Goal: Task Accomplishment & Management: Complete application form

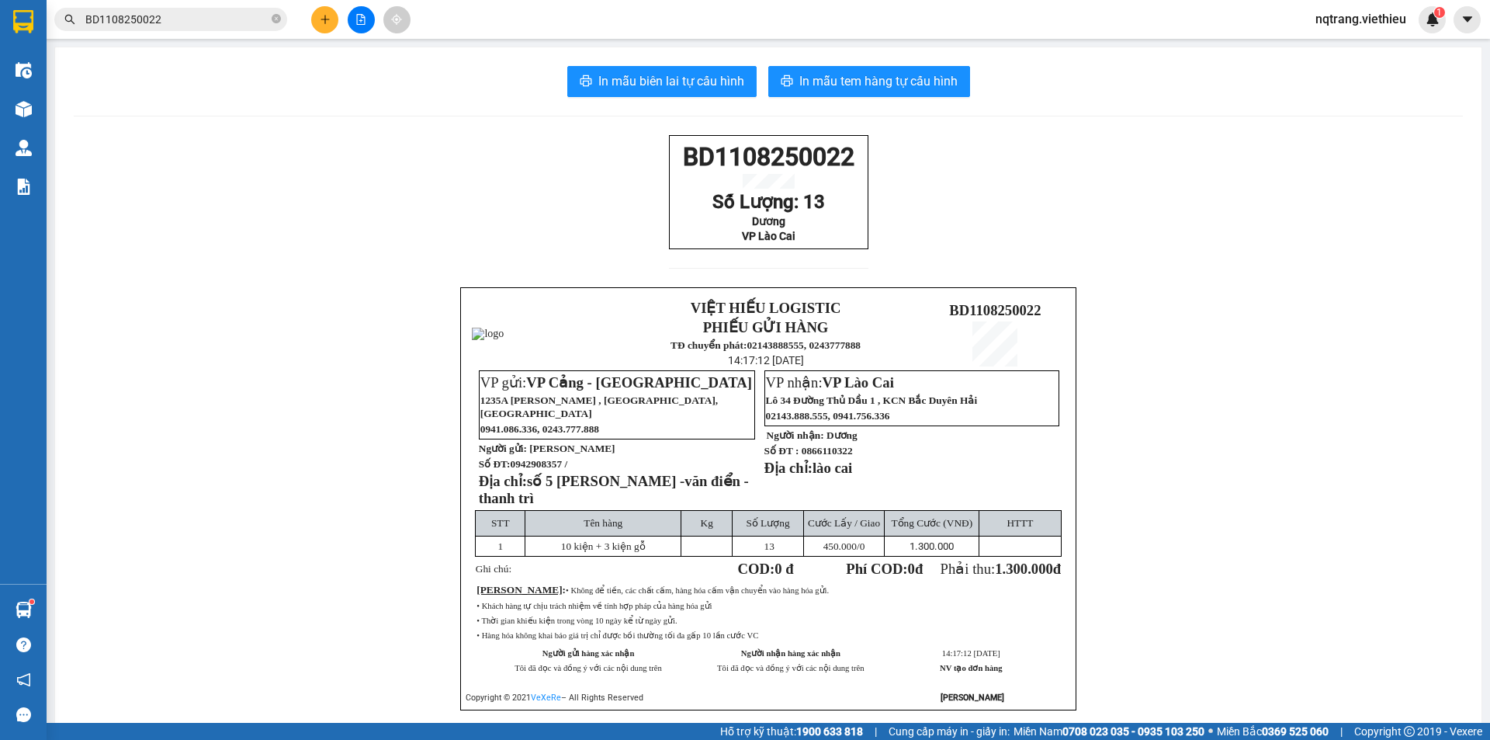
scroll to position [75, 0]
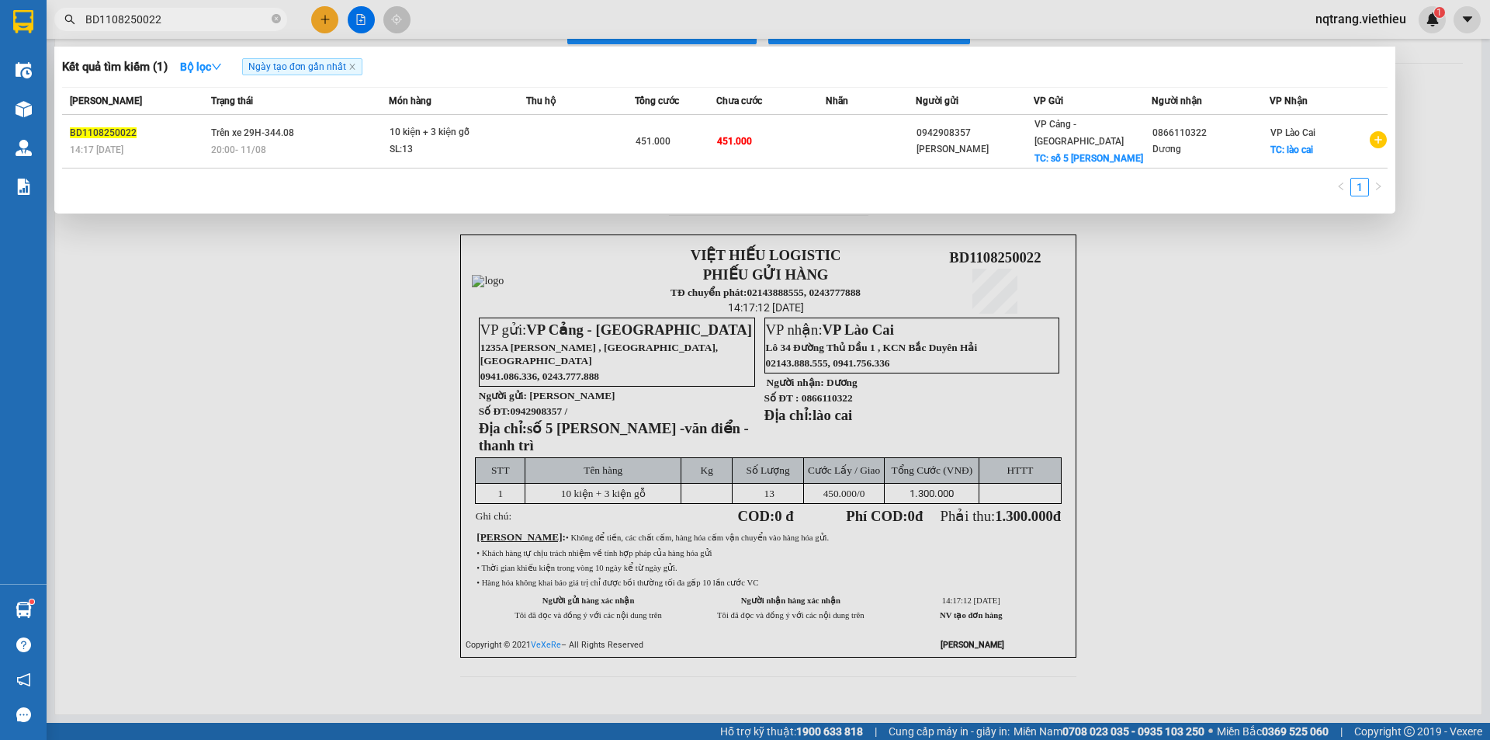
click at [172, 26] on input "BD1108250022" at bounding box center [176, 19] width 183 height 17
drag, startPoint x: 182, startPoint y: 24, endPoint x: 27, endPoint y: 19, distance: 154.5
click at [27, 19] on section "Kết quả tìm kiếm ( 1 ) Bộ lọc Ngày tạo đơn gần nhất Mã ĐH Trạng thái Món hàng T…" at bounding box center [745, 370] width 1490 height 740
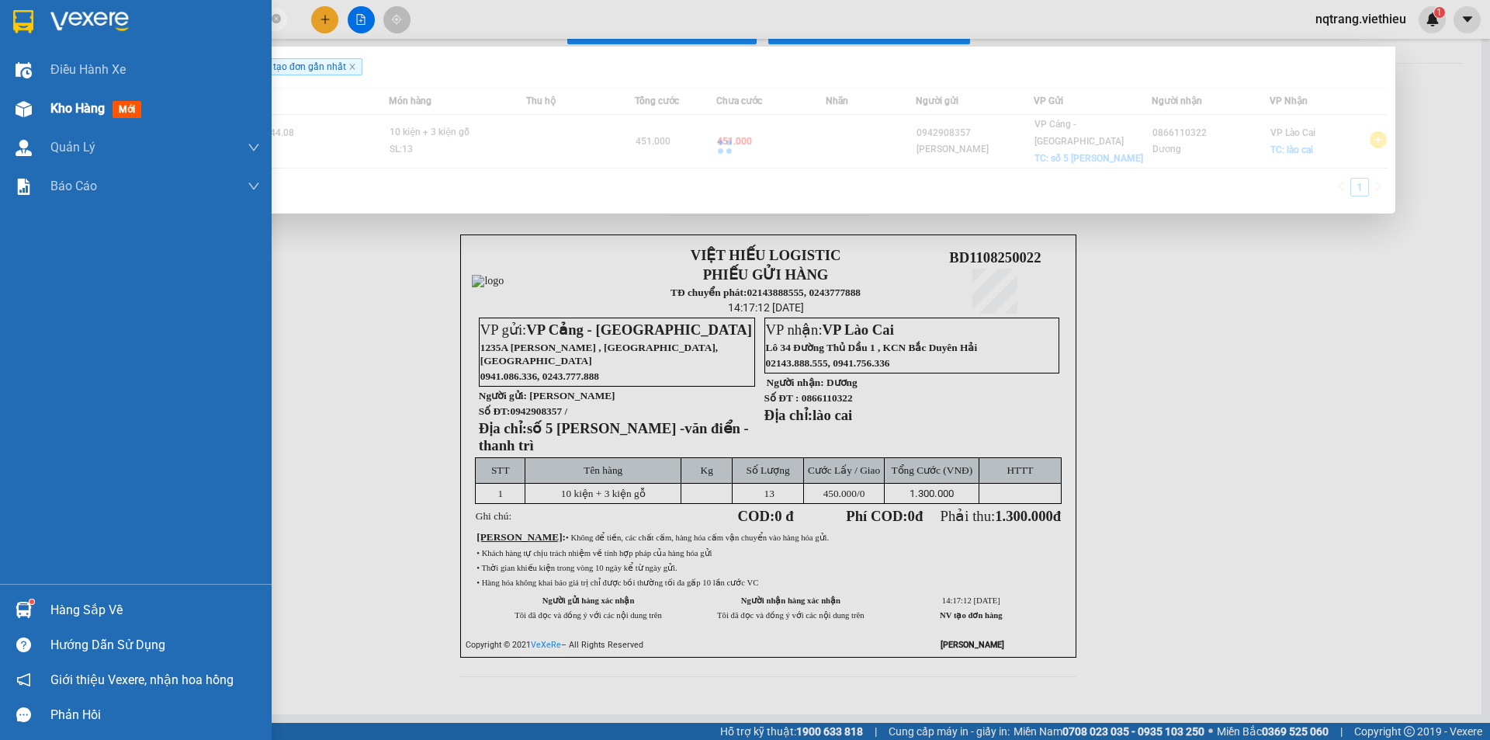
type input "l"
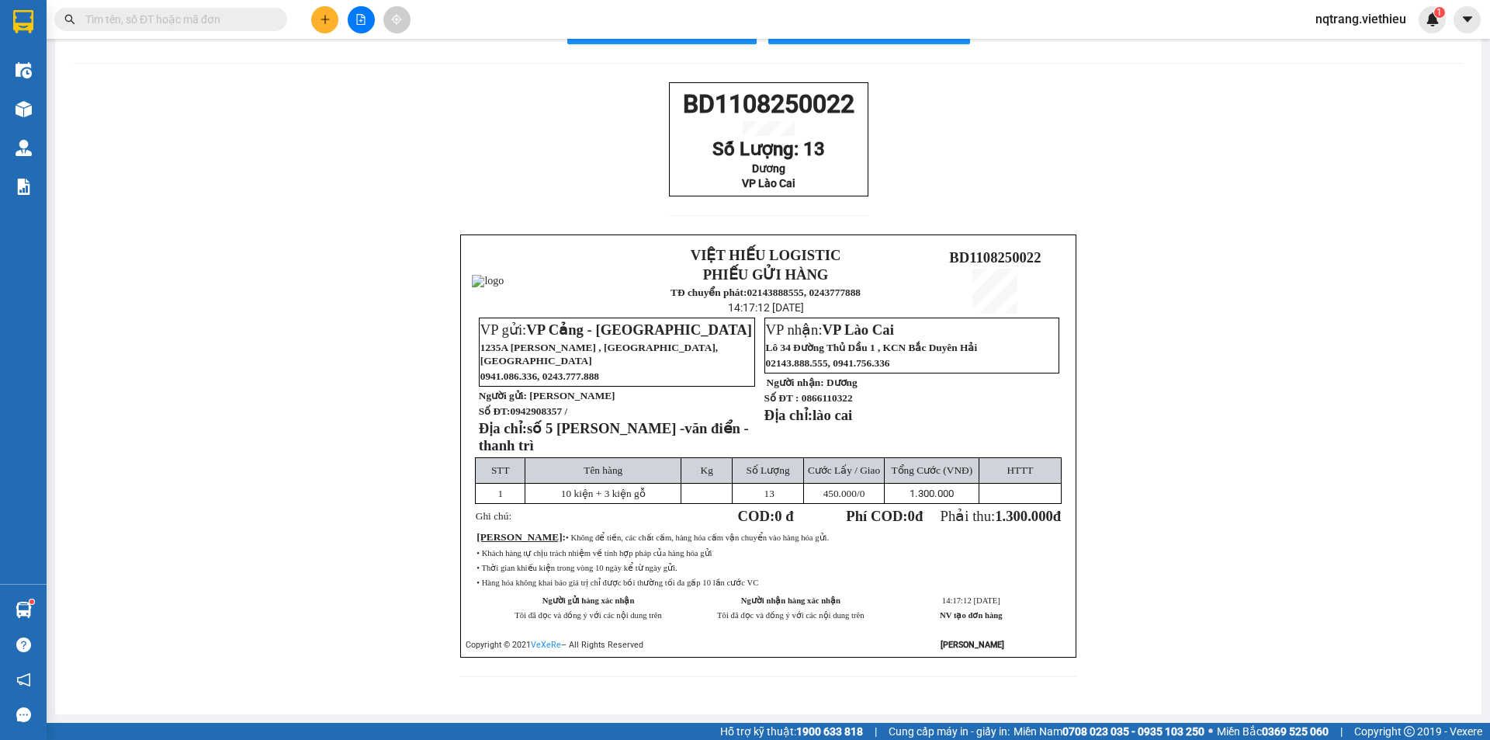
click at [250, 24] on input "text" at bounding box center [176, 19] width 183 height 17
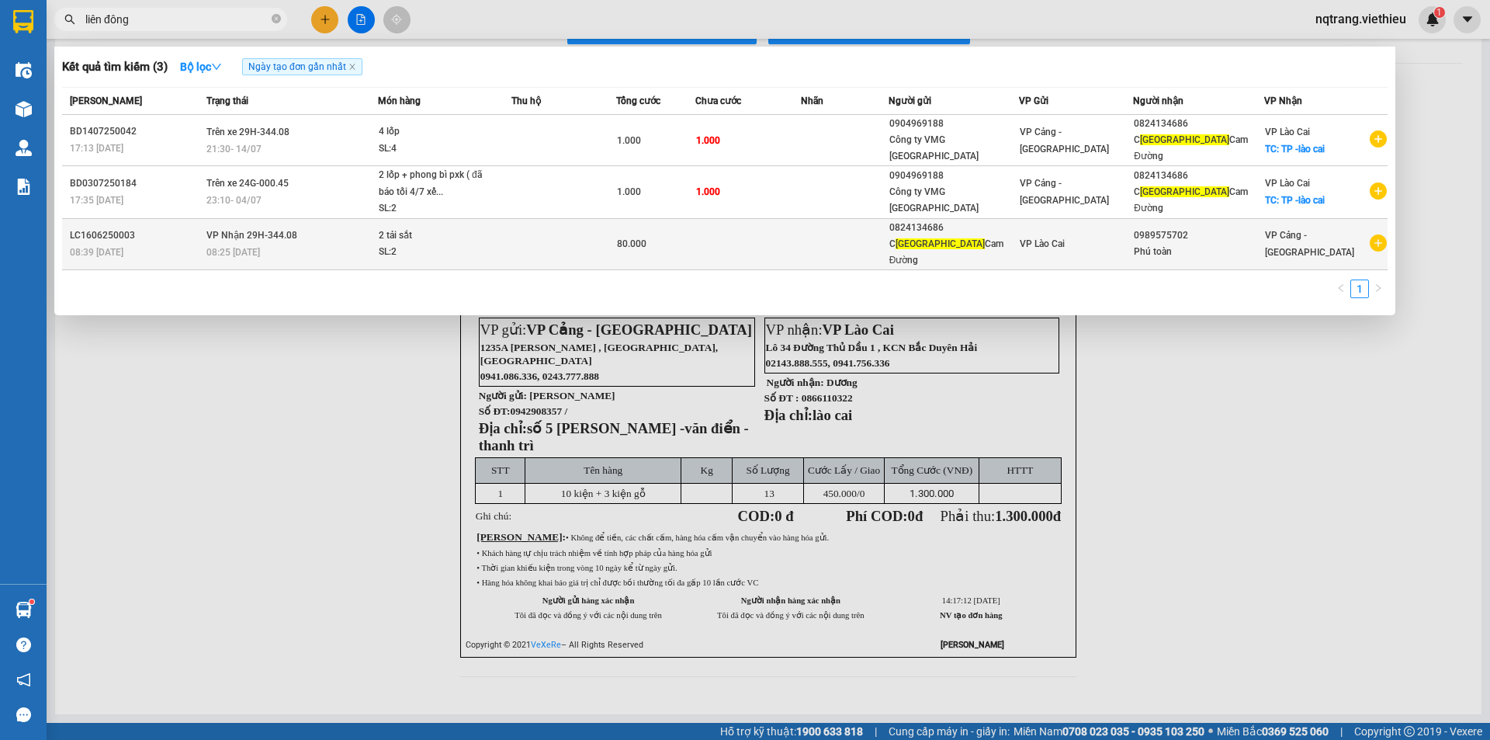
type input "liên đông"
click at [473, 244] on div "SL: 2" at bounding box center [437, 252] width 116 height 17
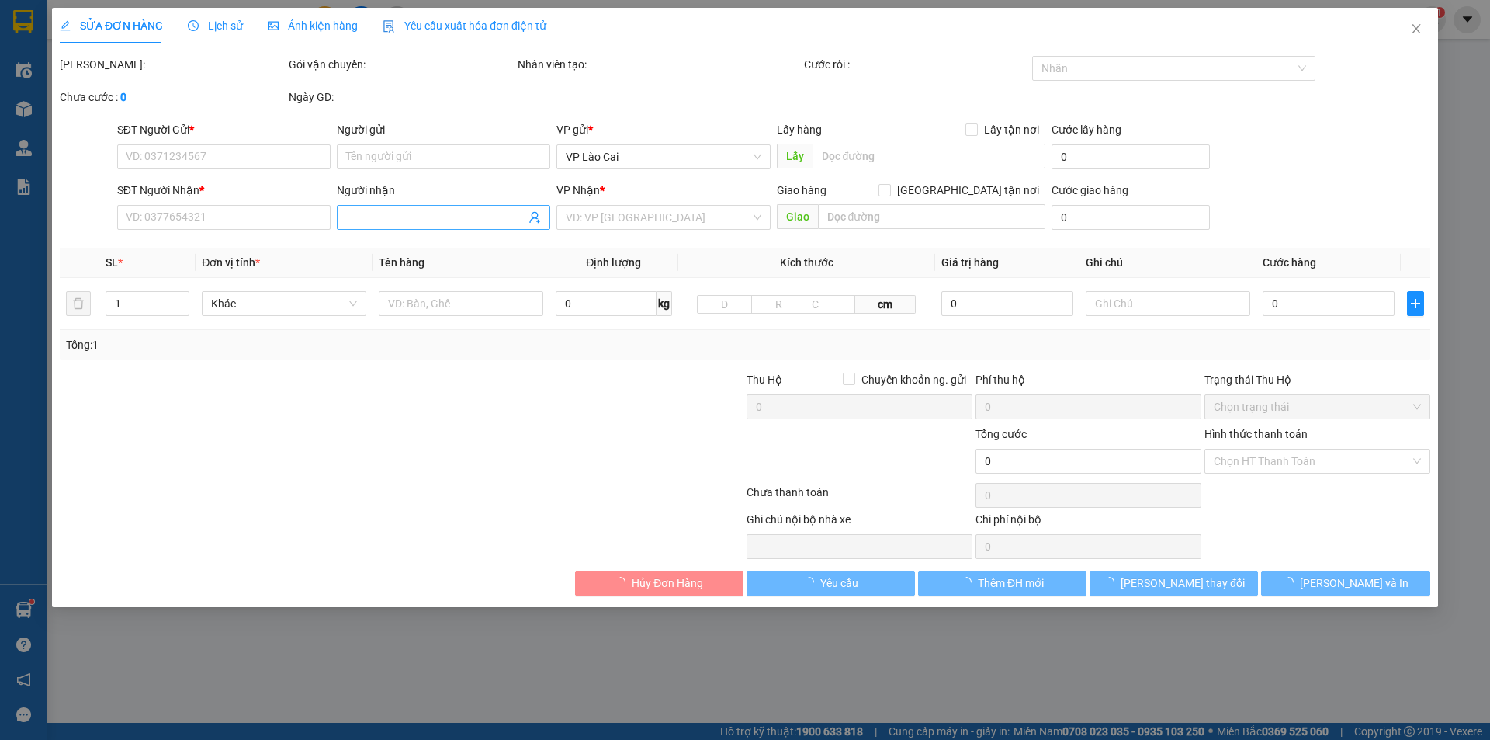
type input "0824134686"
type input "C Liên Đông Cam Đường"
type input "0989575702"
type input "Phú toàn"
type input "80.000"
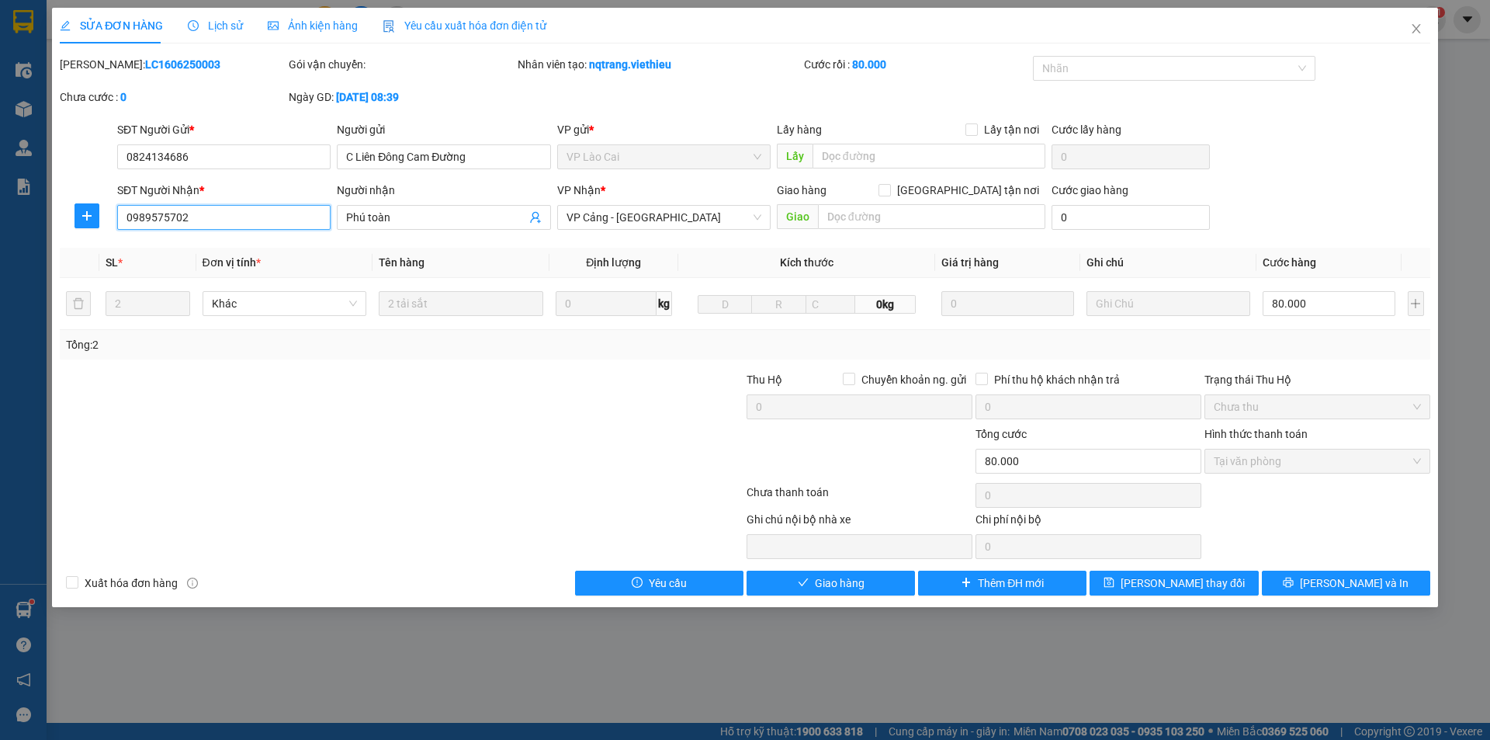
click at [218, 220] on input "0989575702" at bounding box center [223, 217] width 213 height 25
drag, startPoint x: 203, startPoint y: 220, endPoint x: 74, endPoint y: 224, distance: 128.9
click at [74, 224] on div "SĐT Người Nhận * 0989575702 0989575702 Người nhận Phú toàn VP Nhận * VP Cảng - …" at bounding box center [745, 209] width 1374 height 54
type input "0376662888"
drag, startPoint x: 419, startPoint y: 224, endPoint x: 313, endPoint y: 225, distance: 106.4
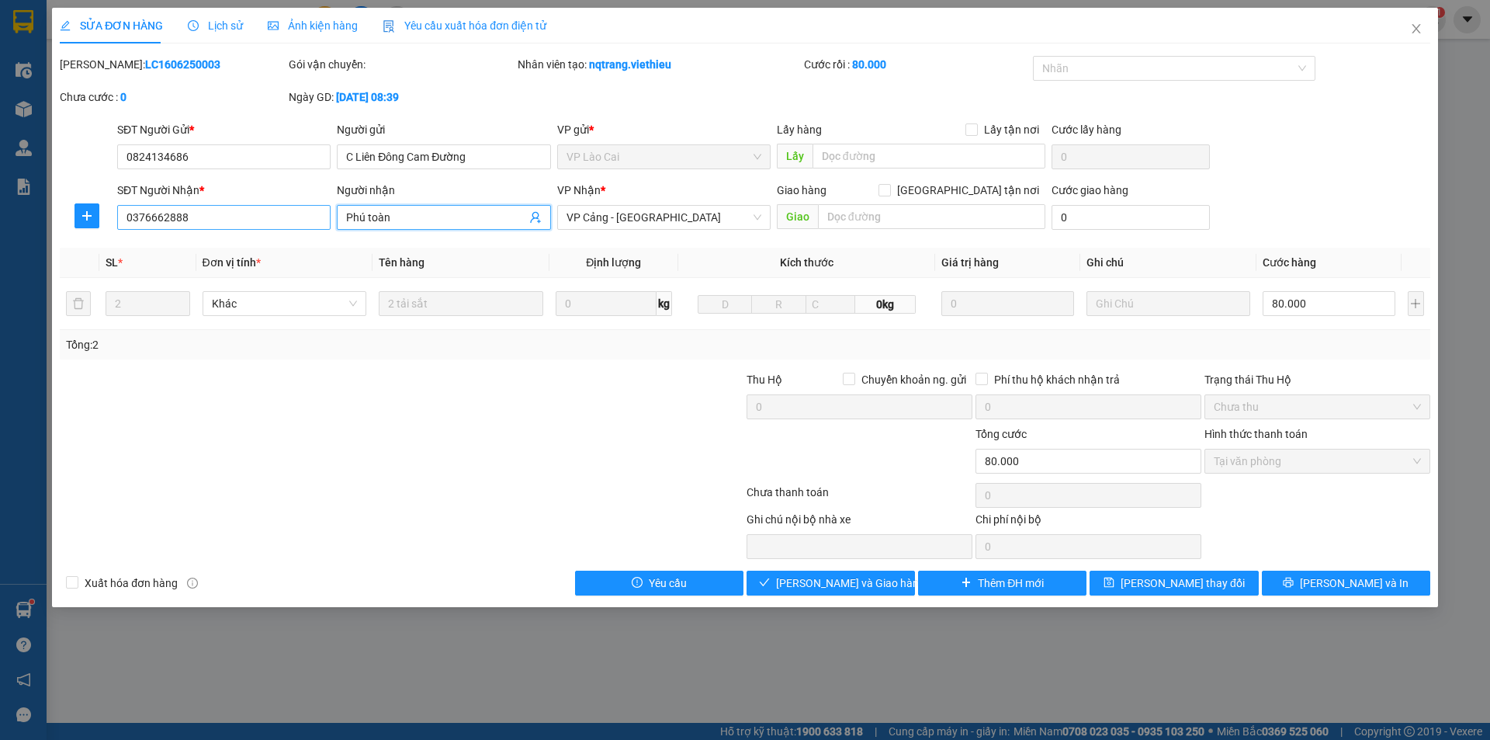
click at [313, 225] on div "SĐT Người Nhận * 0376662888 Người nhận Phú toàn Phú toàn VP Nhận * VP Cảng - [G…" at bounding box center [774, 209] width 1320 height 54
type input "D"
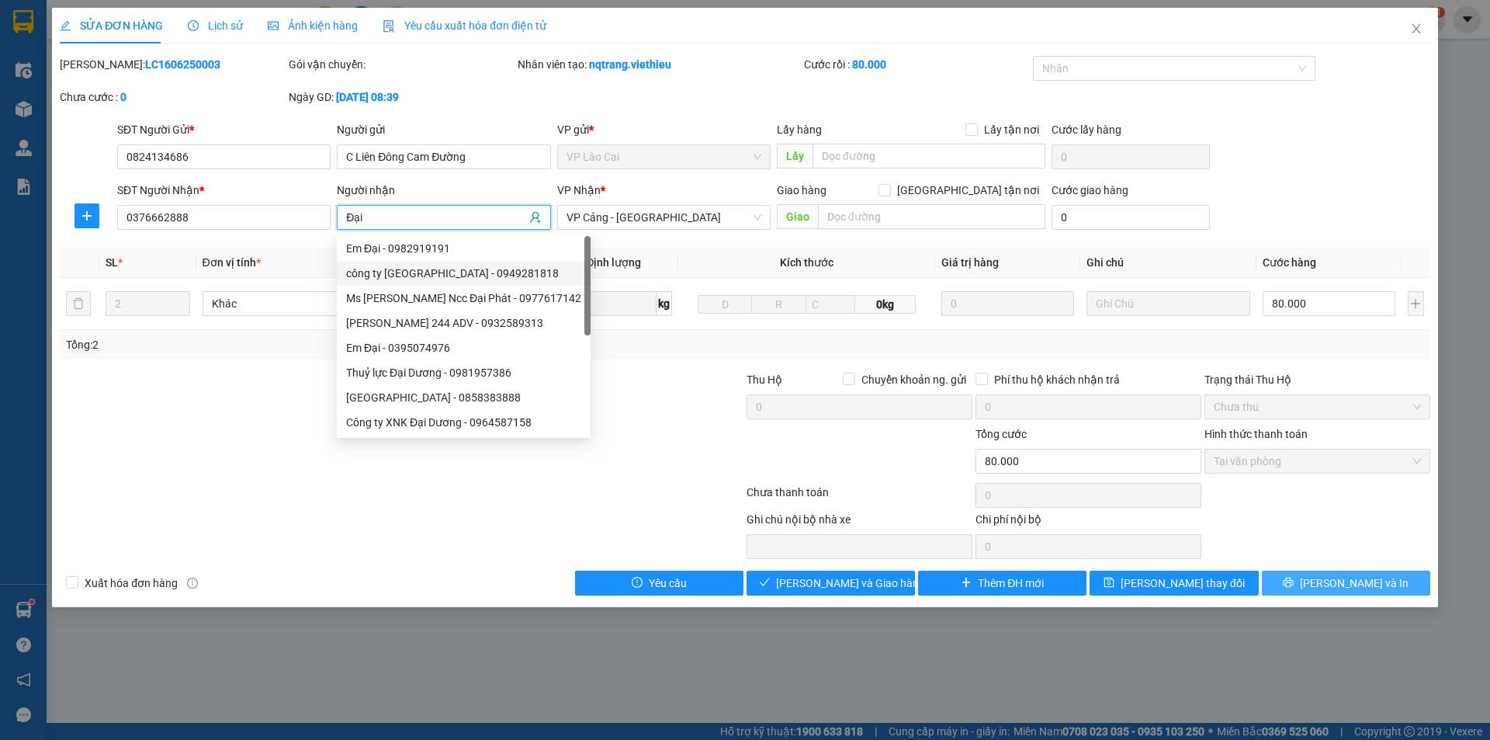
type input "Đại"
click at [1350, 588] on span "[PERSON_NAME] và In" at bounding box center [1354, 582] width 109 height 17
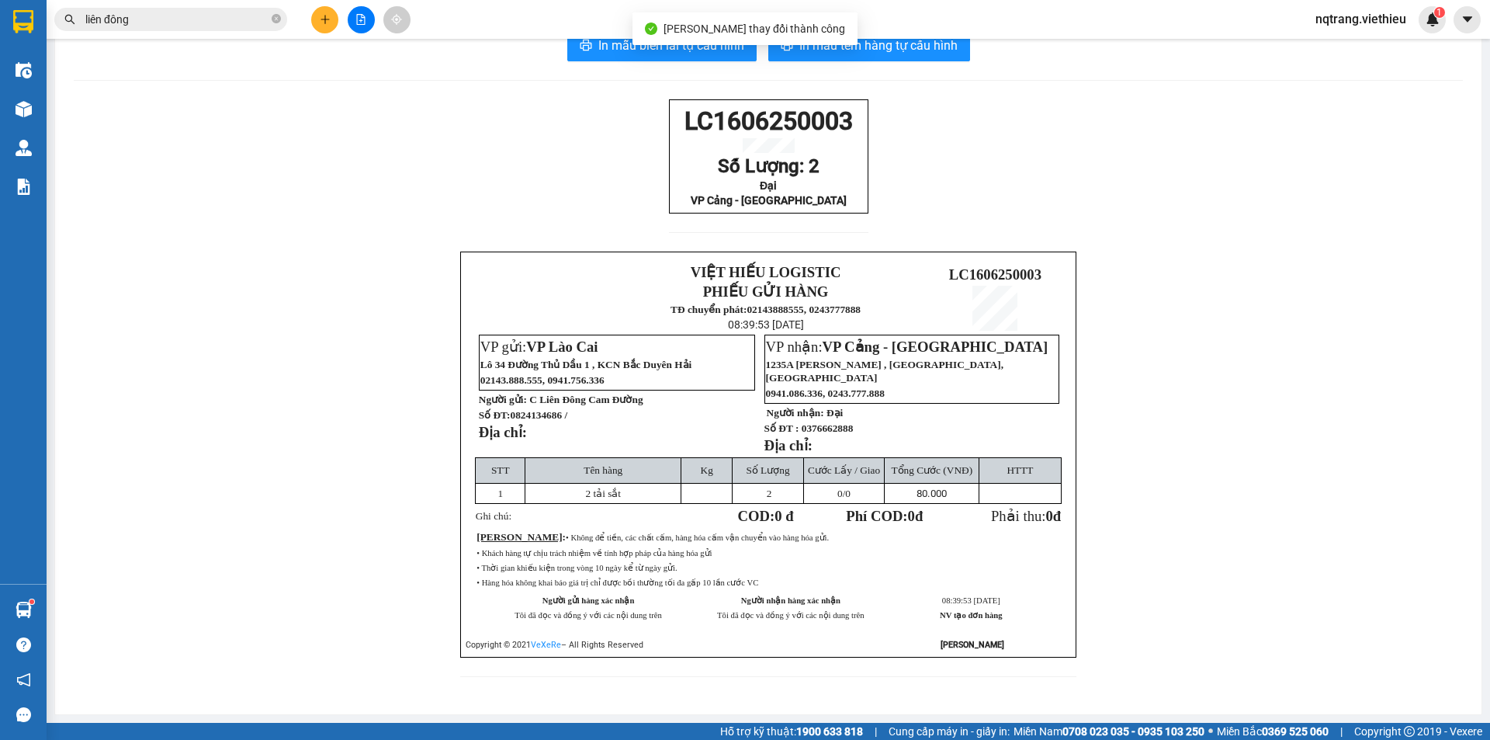
scroll to position [64, 0]
